Goal: Register for event/course

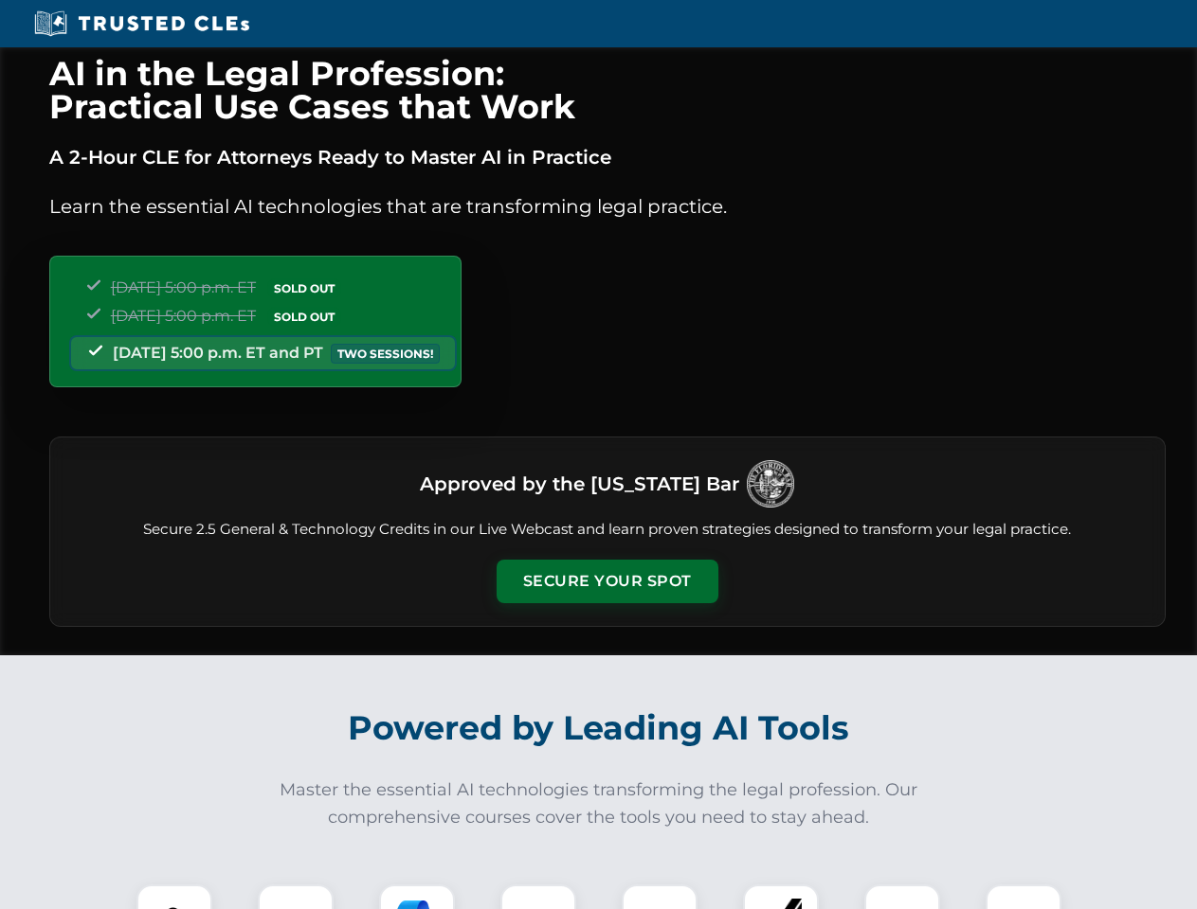
click at [606, 582] on button "Secure Your Spot" at bounding box center [607, 582] width 222 height 44
click at [174, 897] on img at bounding box center [174, 922] width 55 height 55
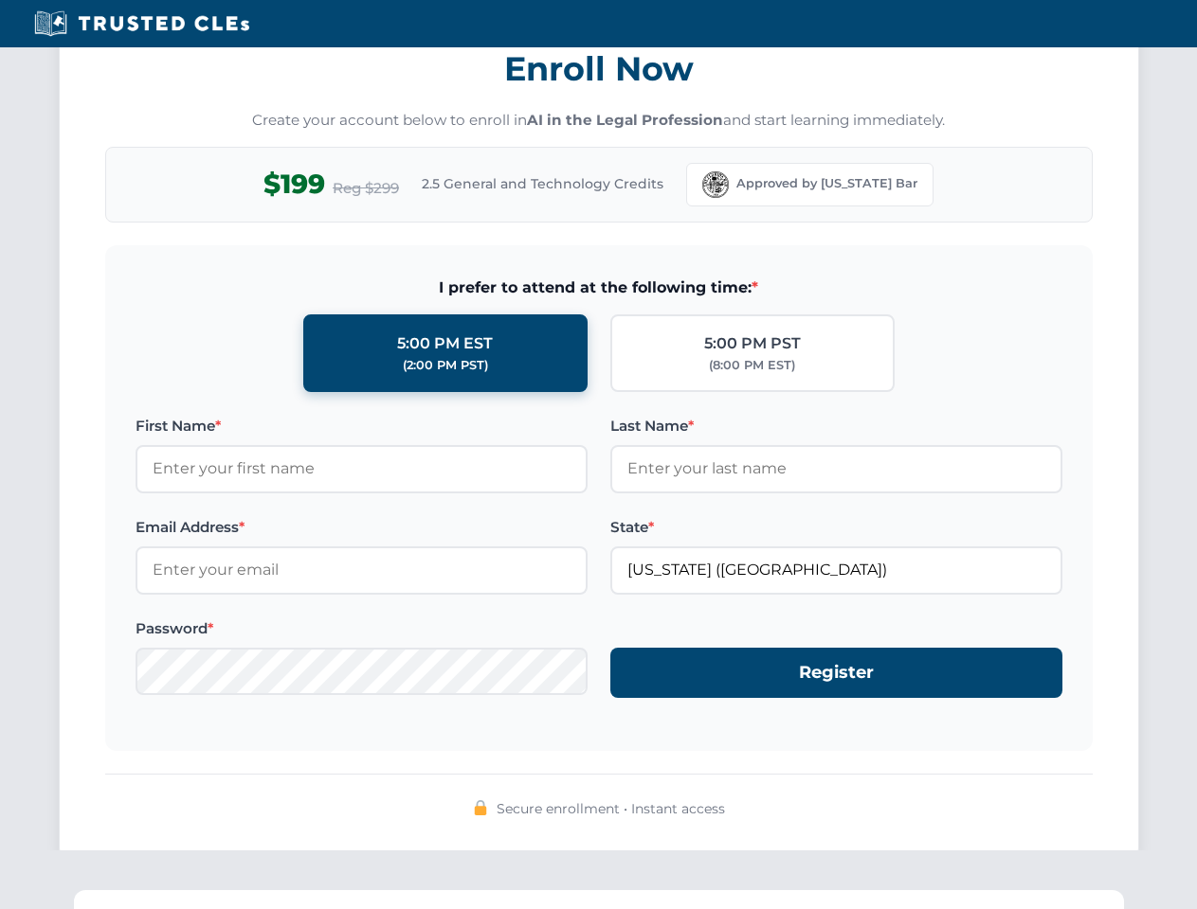
scroll to position [1860, 0]
